Goal: Task Accomplishment & Management: Manage account settings

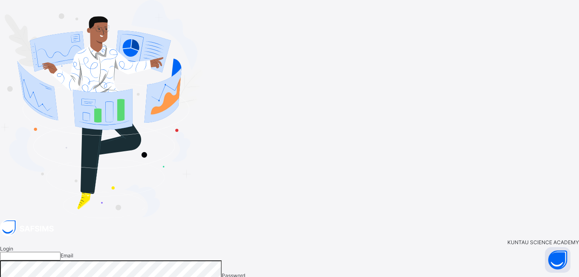
type input "**********"
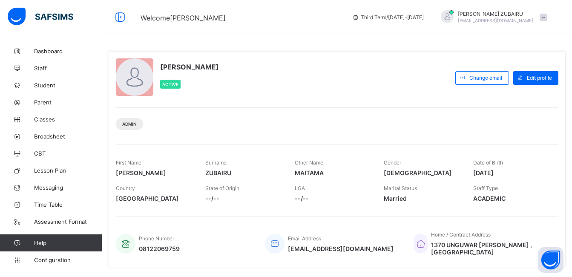
click at [260, 93] on div "[PERSON_NAME] Active" at bounding box center [283, 77] width 335 height 39
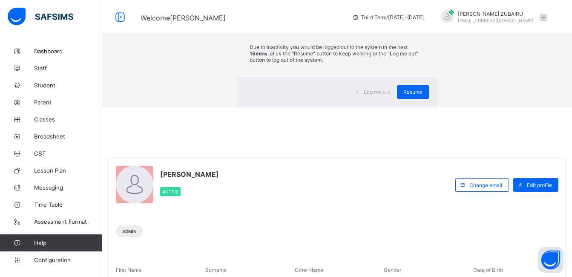
click at [364, 95] on span "Log me out" at bounding box center [377, 92] width 26 height 6
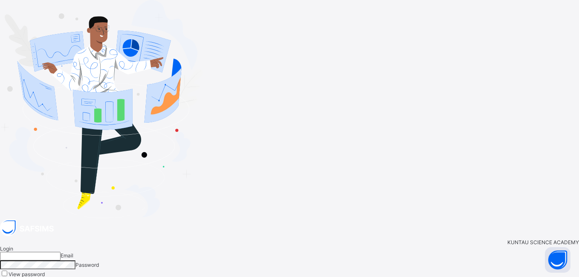
type input "**********"
